Goal: Task Accomplishment & Management: Manage account settings

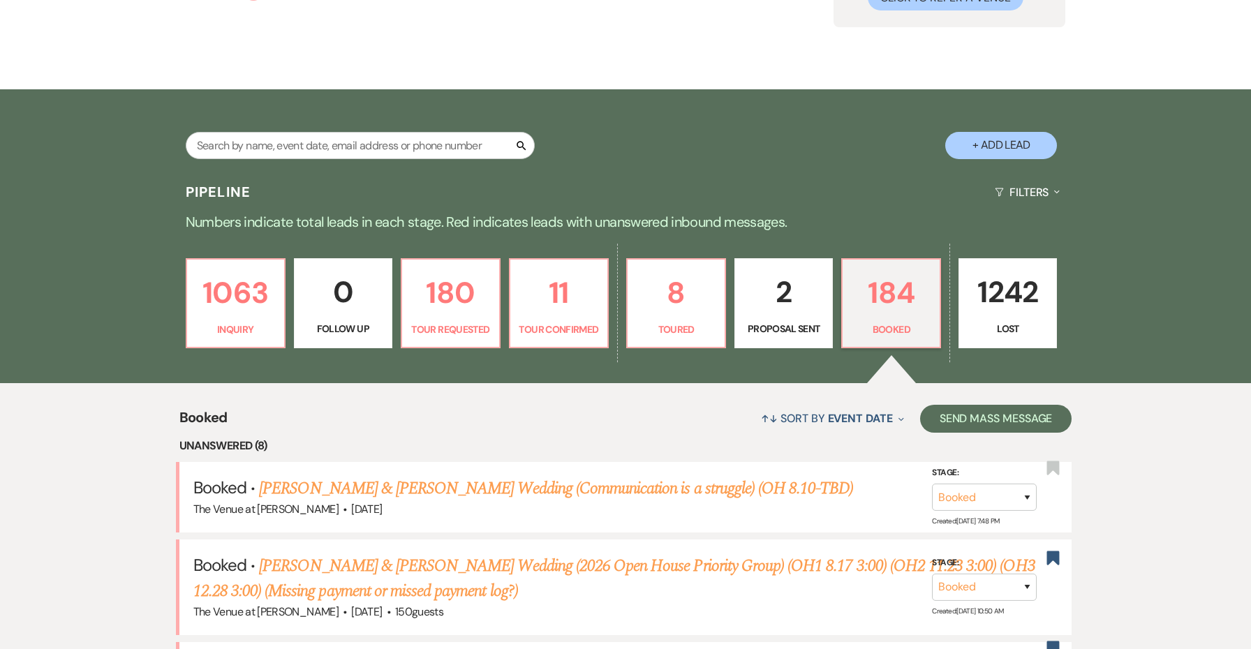
scroll to position [269, 0]
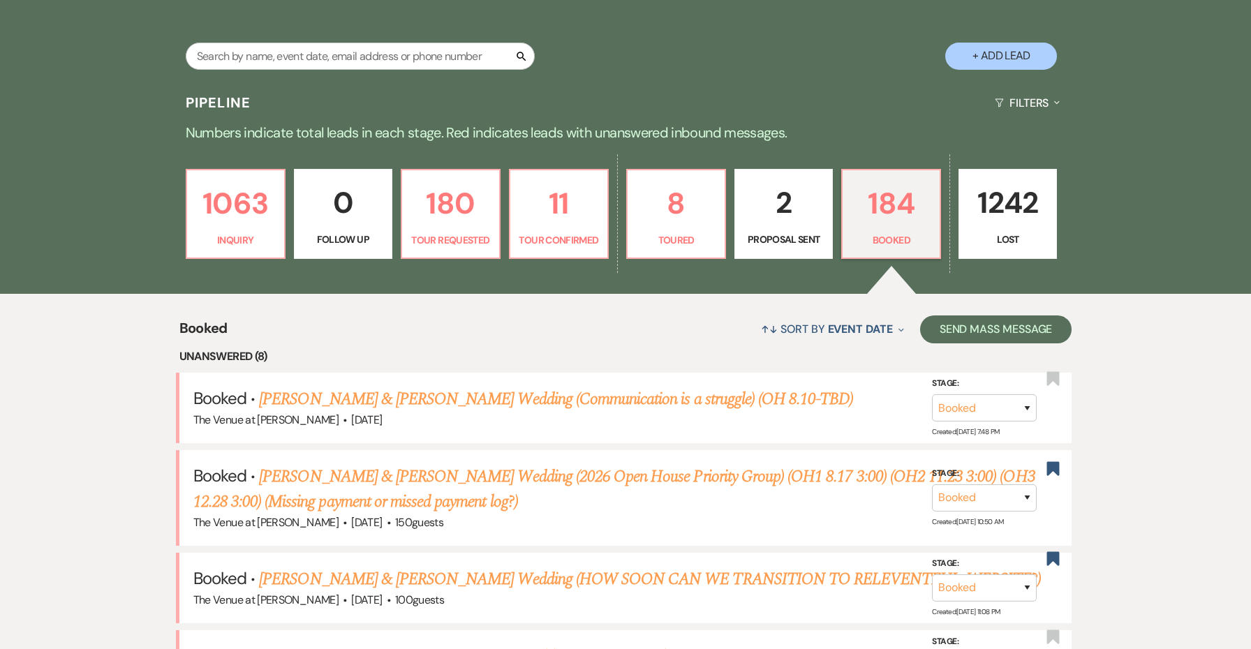
click at [770, 212] on p "2" at bounding box center [784, 202] width 80 height 47
select select "6"
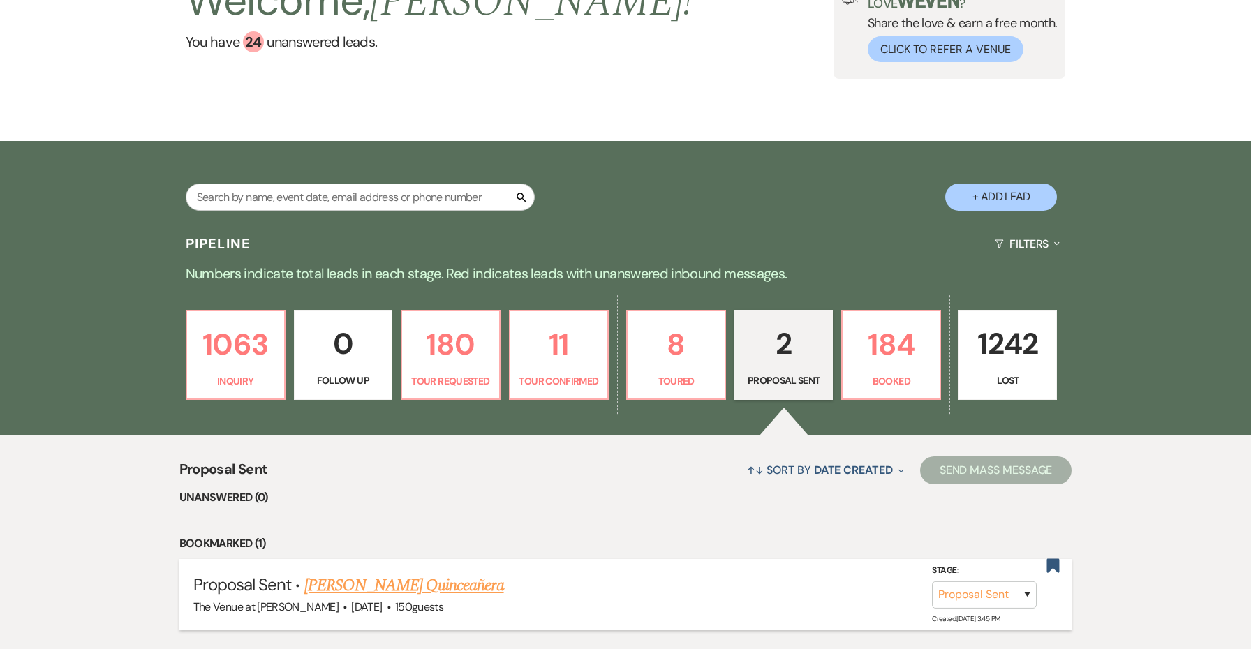
scroll to position [139, 0]
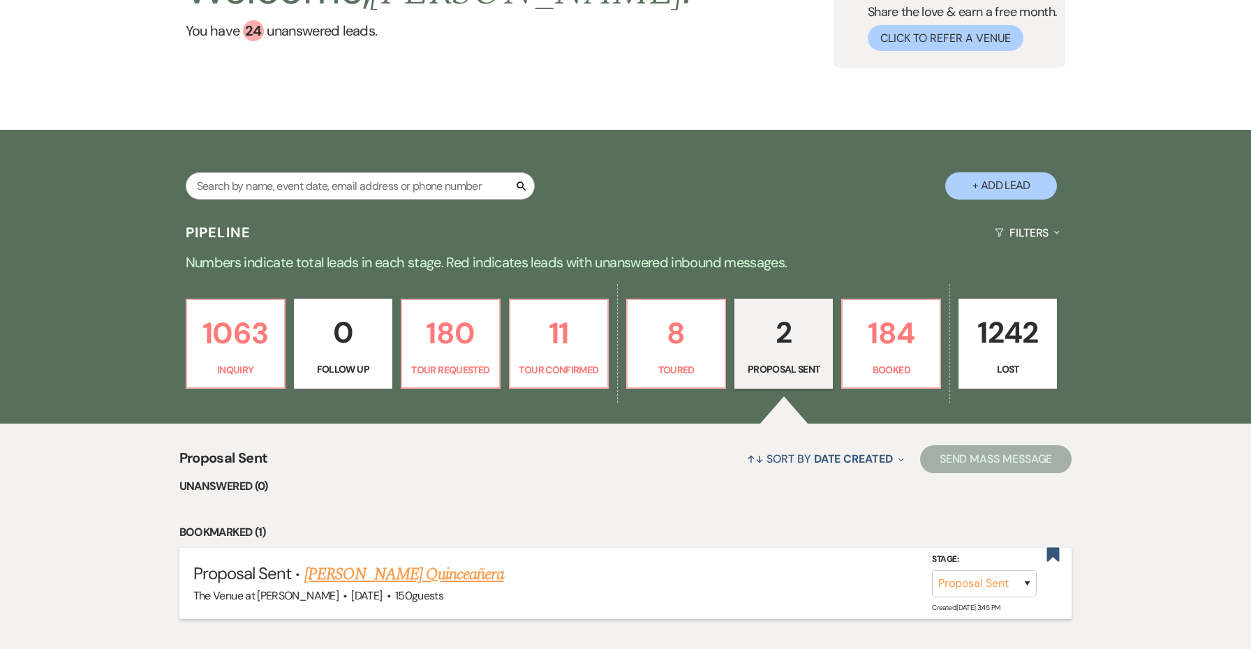
click at [466, 573] on link "[PERSON_NAME] Quinceañera" at bounding box center [404, 574] width 200 height 25
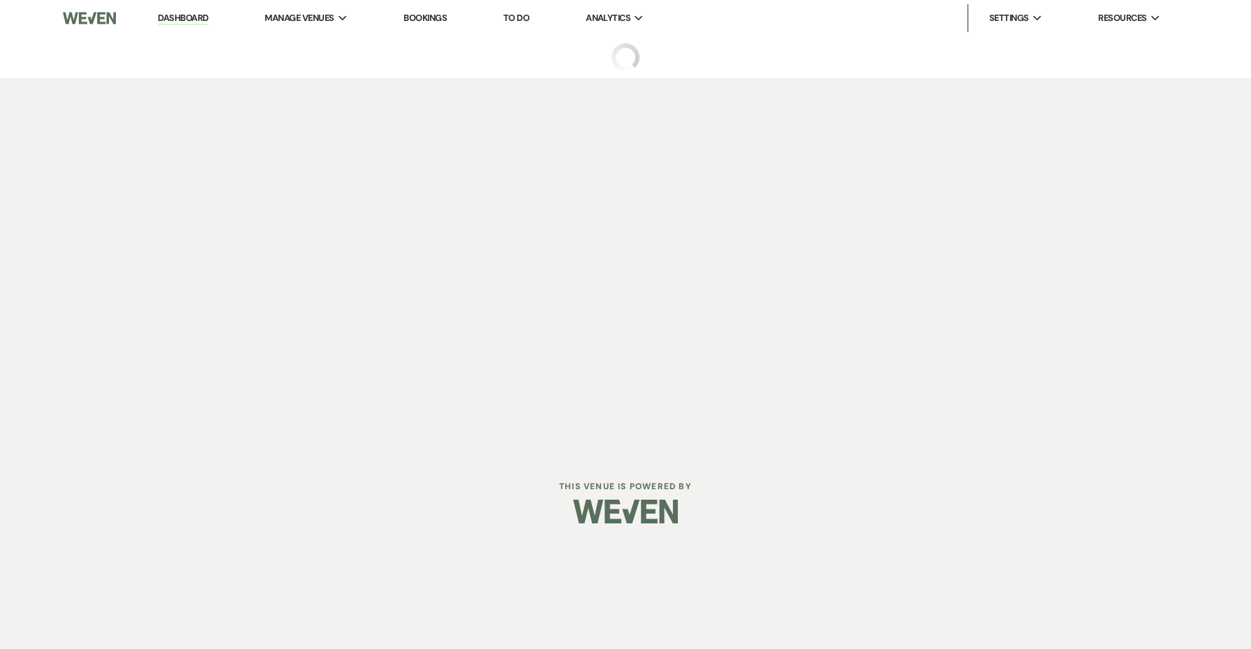
select select "6"
select select "5"
select select "15"
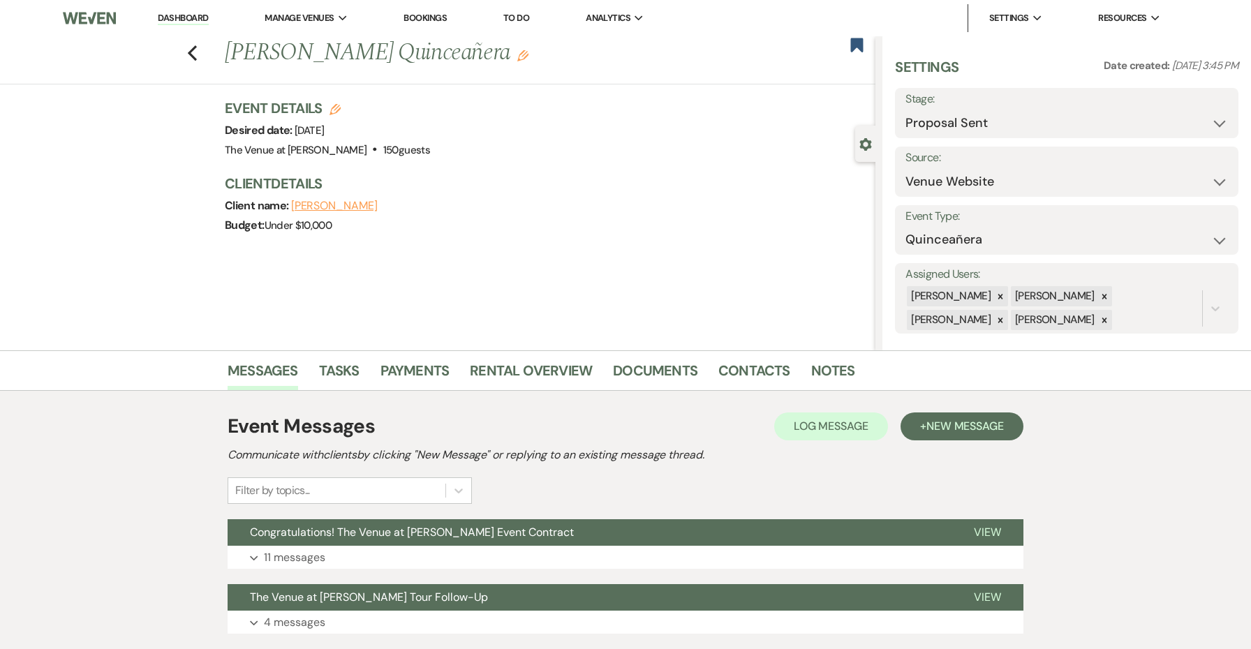
drag, startPoint x: 522, startPoint y: 53, endPoint x: 230, endPoint y: 53, distance: 291.9
click at [230, 53] on h1 "[PERSON_NAME] Quinceañera Edit" at bounding box center [482, 53] width 515 height 34
copy h1 "[PERSON_NAME] Quinceañera"
click at [451, 63] on h1 "[PERSON_NAME] Quinceañera Edit" at bounding box center [482, 53] width 515 height 34
drag, startPoint x: 395, startPoint y: 55, endPoint x: 230, endPoint y: 51, distance: 164.1
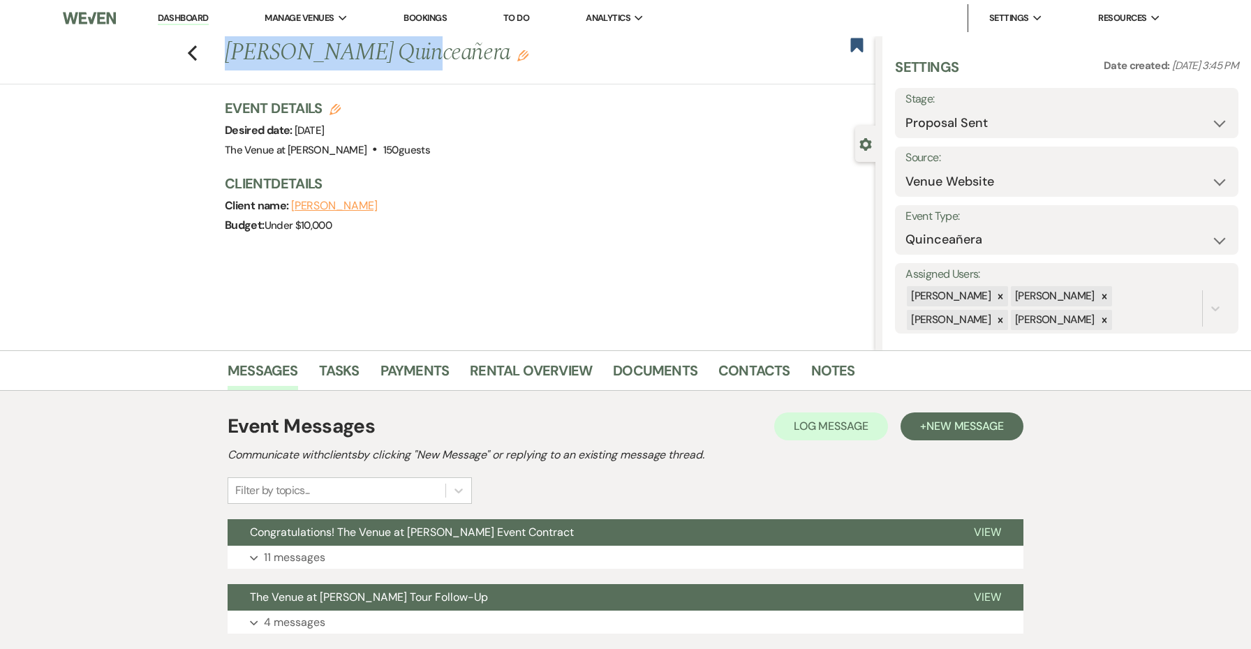
click at [230, 51] on h1 "[PERSON_NAME] Quinceañera Edit" at bounding box center [482, 53] width 515 height 34
copy h1 "[PERSON_NAME]"
click at [482, 53] on h1 "[PERSON_NAME] Quinceañera Edit" at bounding box center [482, 53] width 515 height 34
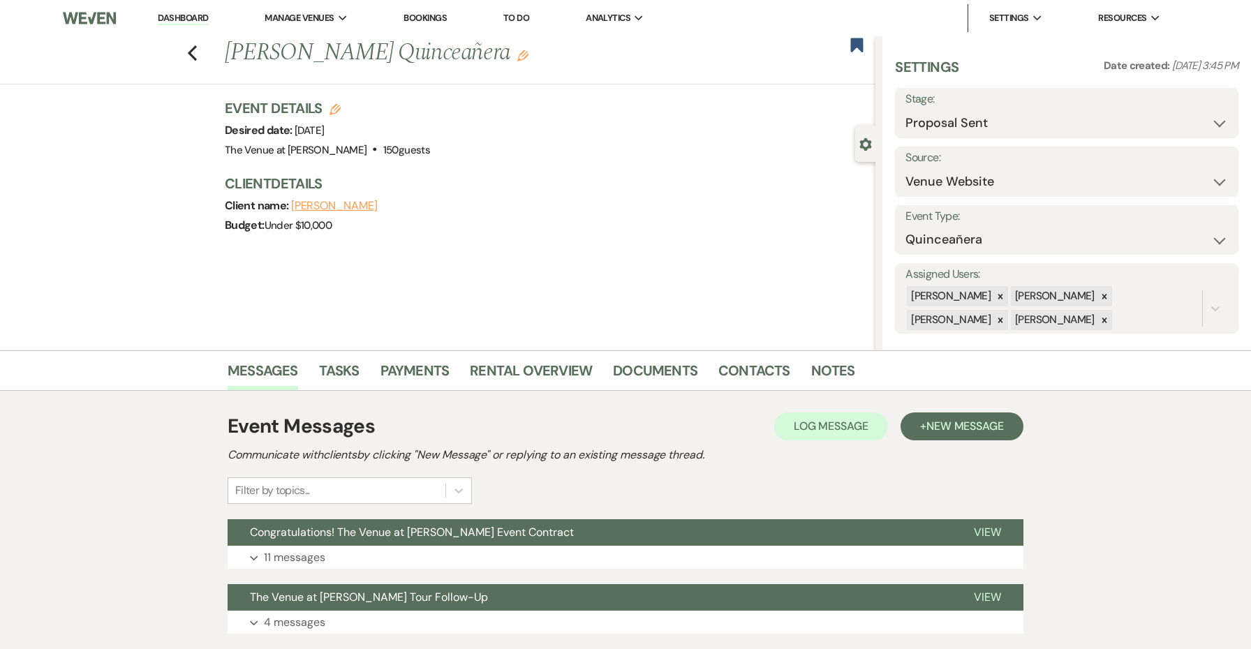
copy h1 "Quinceañera"
click at [543, 81] on div "Previous [PERSON_NAME] Quinceañera Edit Bookmark" at bounding box center [434, 60] width 883 height 48
click at [208, 29] on li "Dashboard" at bounding box center [183, 18] width 64 height 28
click at [205, 23] on link "Dashboard" at bounding box center [183, 18] width 50 height 13
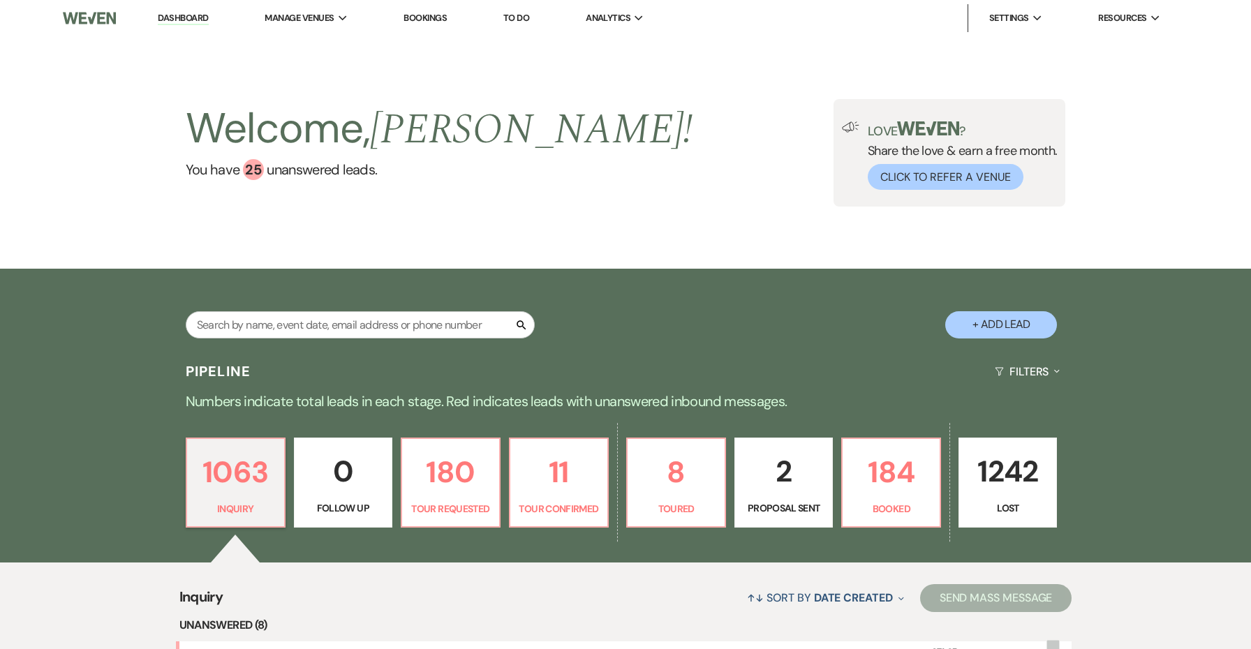
click at [268, 443] on div "1063 Inquiry 0 Follow Up 180 Tour Requested 11 Tour Confirmed 8 Toured 2 Propos…" at bounding box center [626, 492] width 1006 height 142
click at [531, 490] on p "11" at bounding box center [559, 472] width 80 height 47
select select "4"
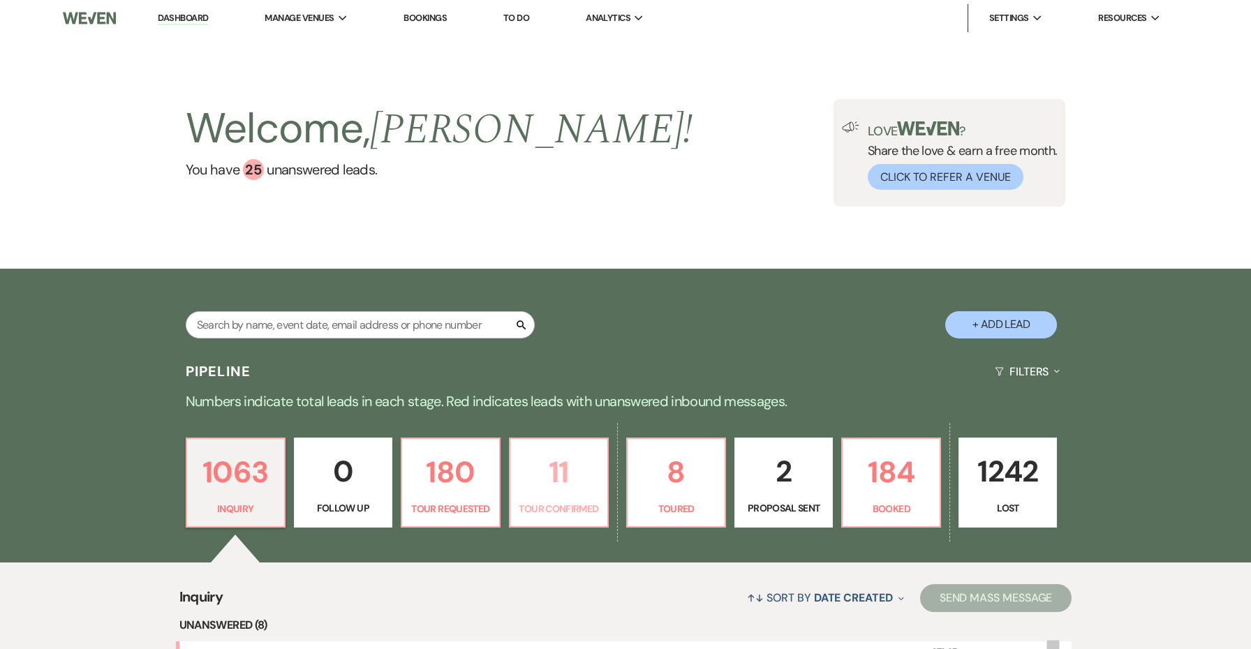
select select "4"
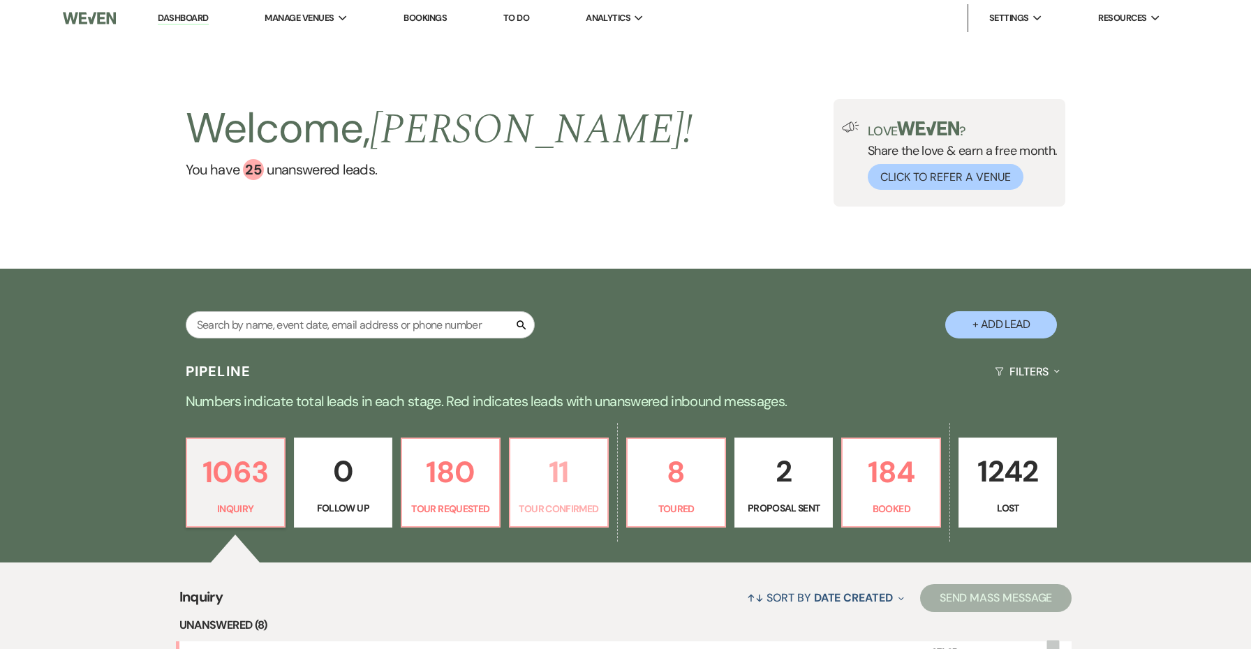
select select "4"
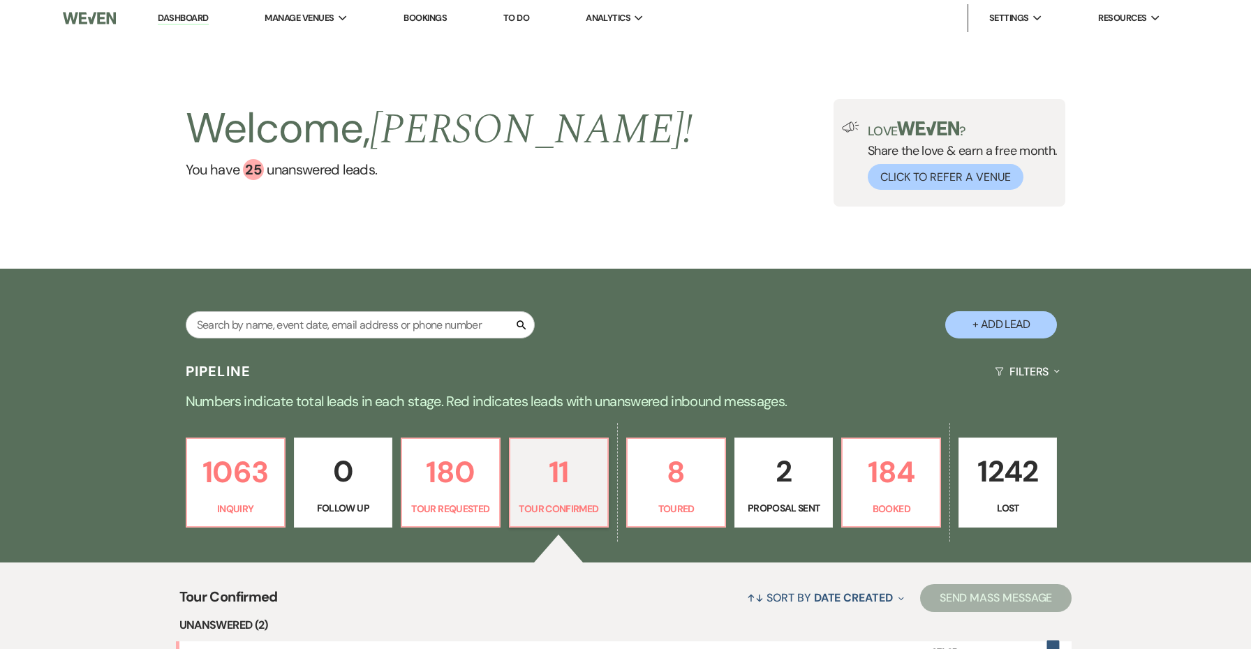
click at [483, 485] on p "180" at bounding box center [451, 472] width 80 height 47
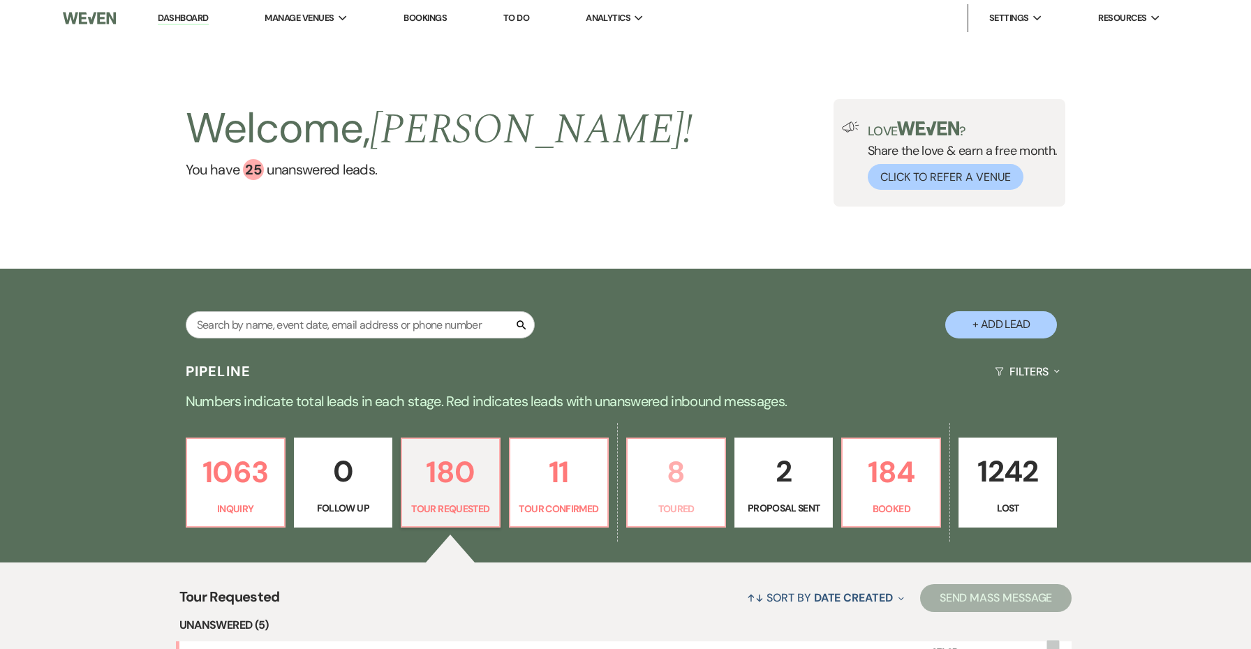
click at [640, 466] on p "8" at bounding box center [676, 472] width 80 height 47
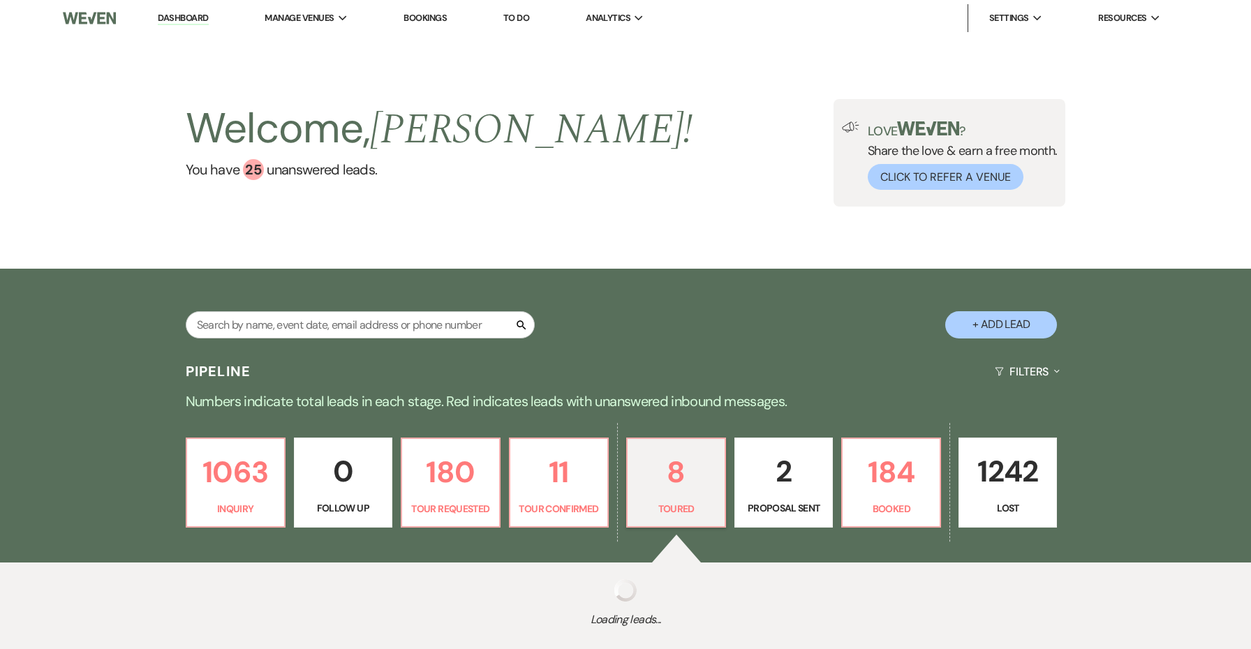
select select "5"
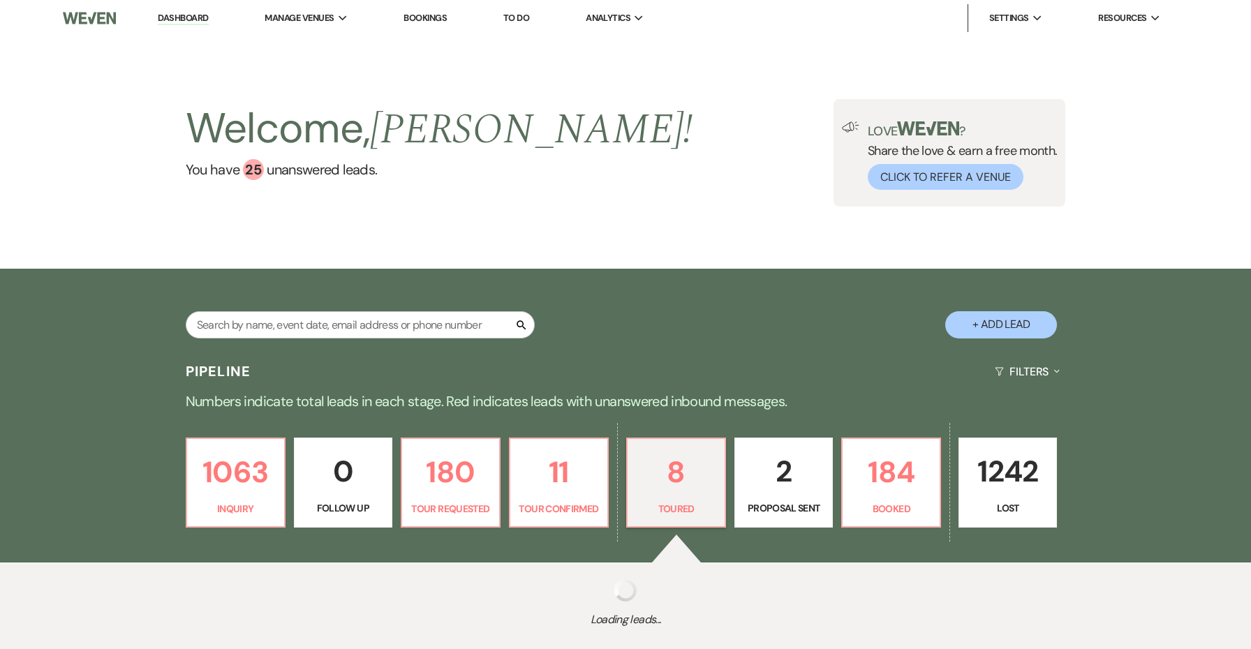
select select "5"
